Goal: Navigation & Orientation: Find specific page/section

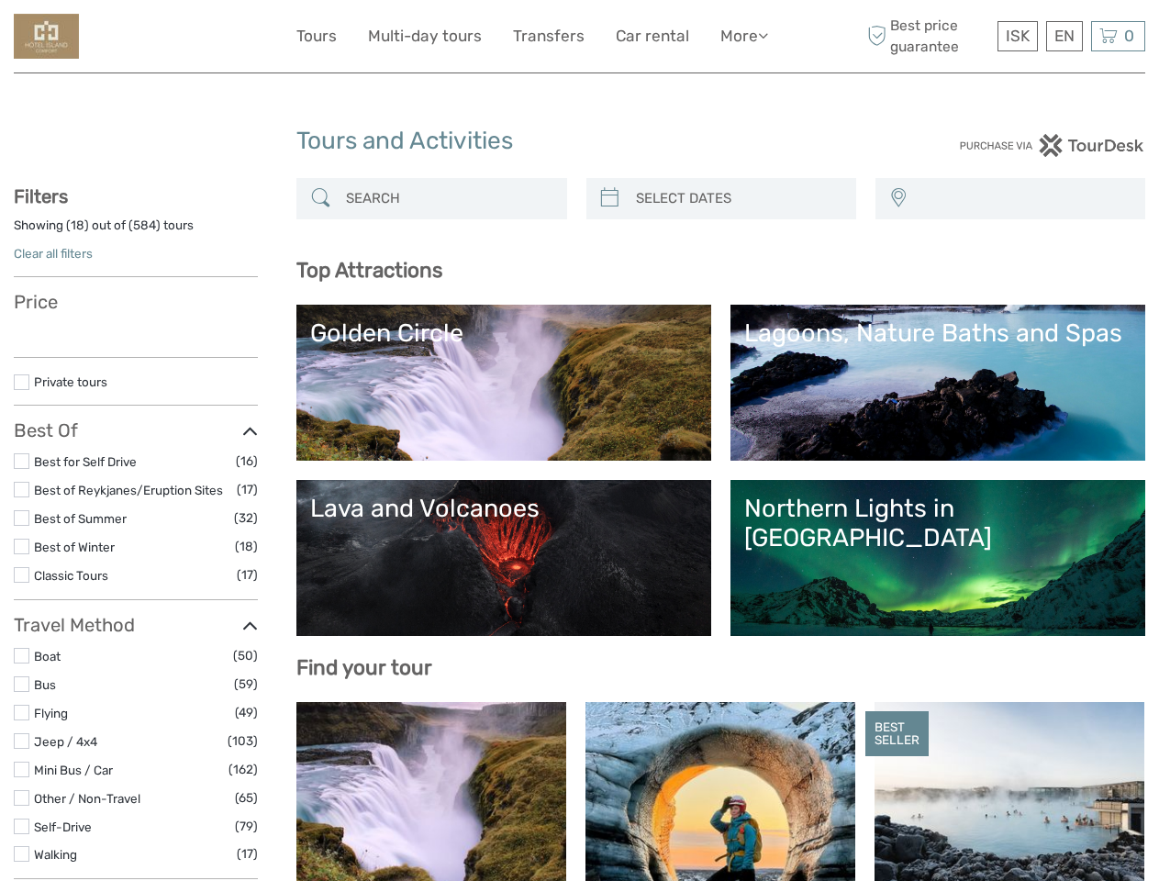
select select
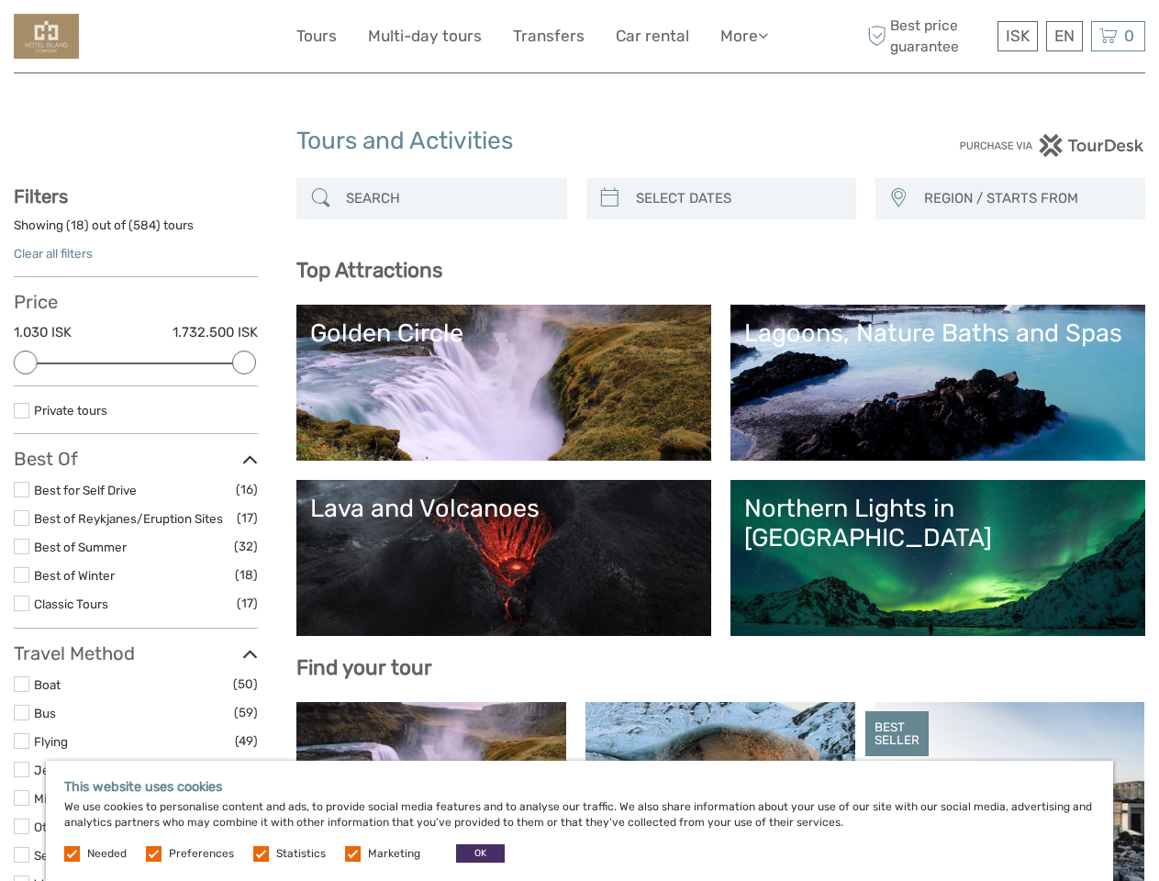
click at [742, 36] on link "More" at bounding box center [744, 36] width 48 height 27
click at [764, 35] on icon at bounding box center [763, 36] width 10 height 16
click at [1017, 36] on span "ISK" at bounding box center [1018, 36] width 24 height 18
click at [1064, 36] on div "EN English Español Deutsch" at bounding box center [1064, 36] width 37 height 30
click at [1118, 36] on div "0 Items Total 0 ISK Checkout The shopping cart is empty." at bounding box center [1118, 36] width 54 height 30
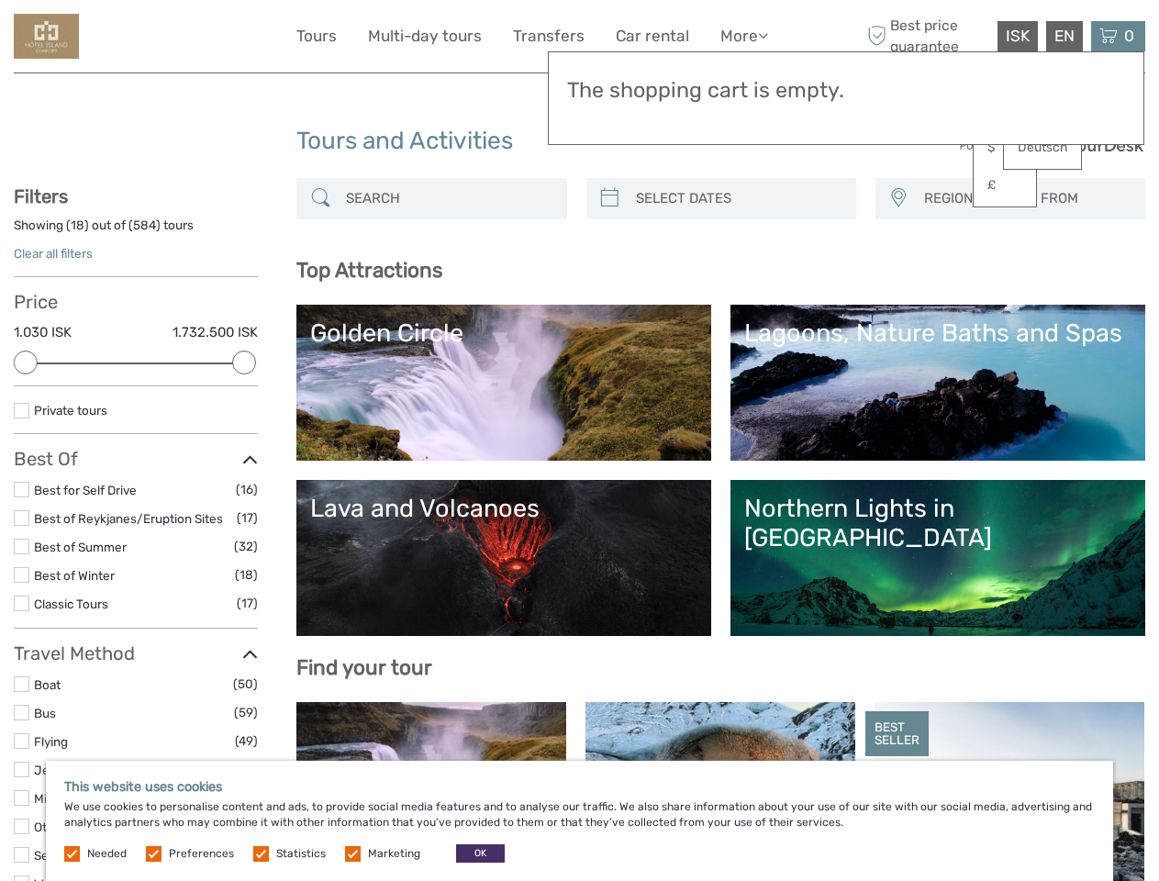
click at [26, 362] on div at bounding box center [26, 363] width 24 height 24
click at [244, 362] on div at bounding box center [244, 363] width 24 height 24
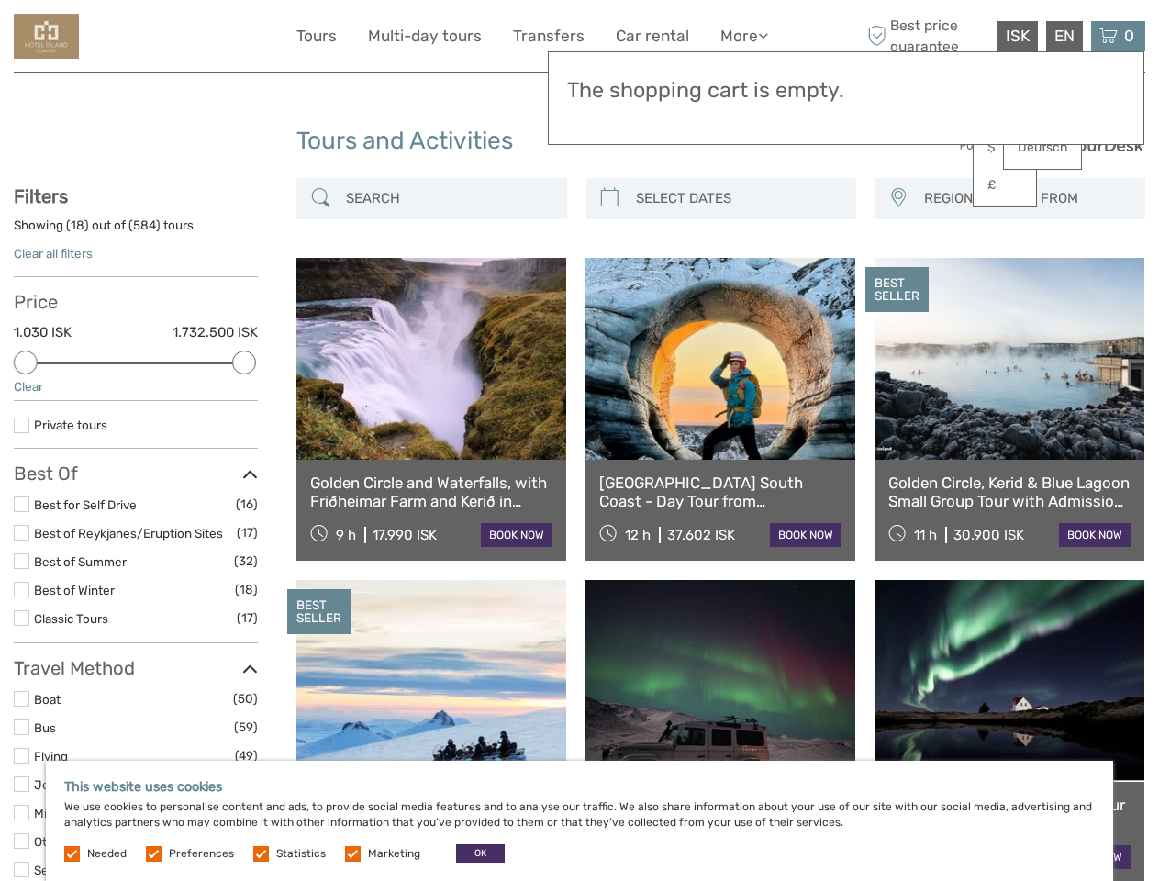
click at [737, 258] on link at bounding box center [720, 359] width 270 height 202
click at [897, 267] on div "BEST SELLER" at bounding box center [896, 290] width 63 height 46
